Goal: Navigation & Orientation: Go to known website

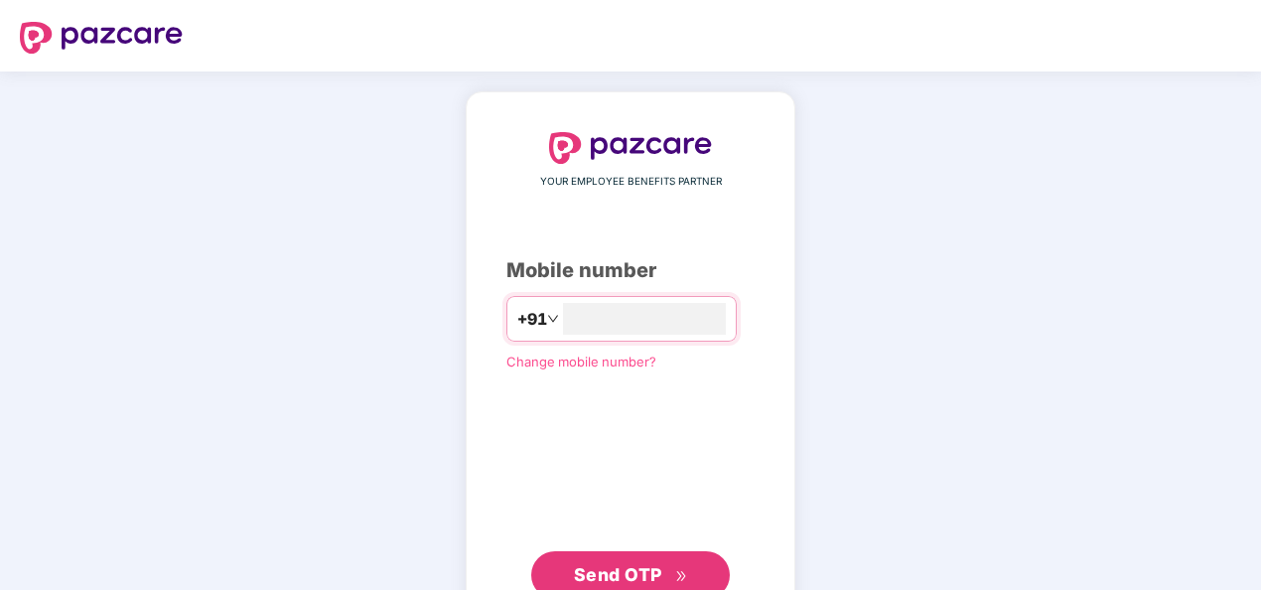
type input "**********"
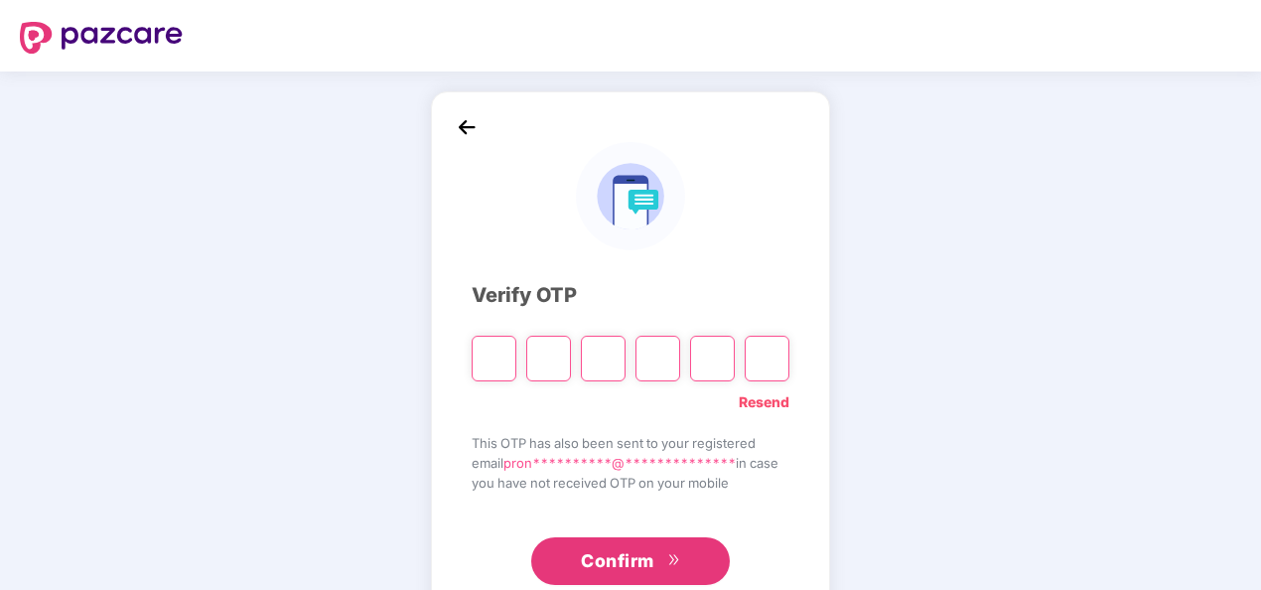
type input "*"
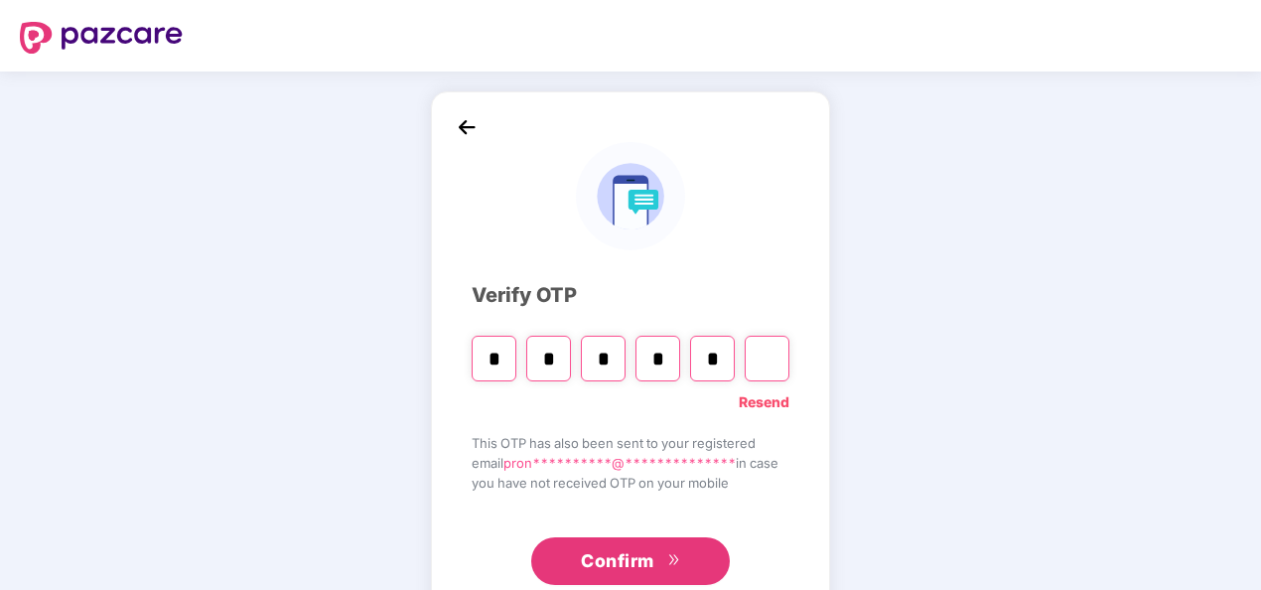
type input "*"
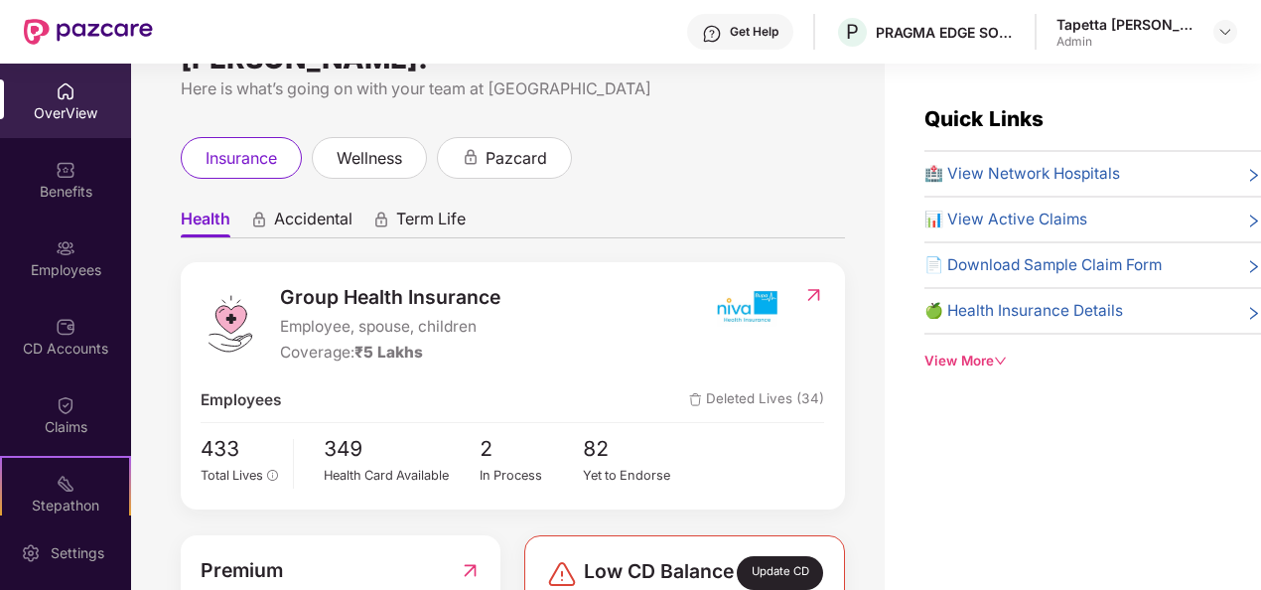
scroll to position [99, 0]
